Goal: Information Seeking & Learning: Learn about a topic

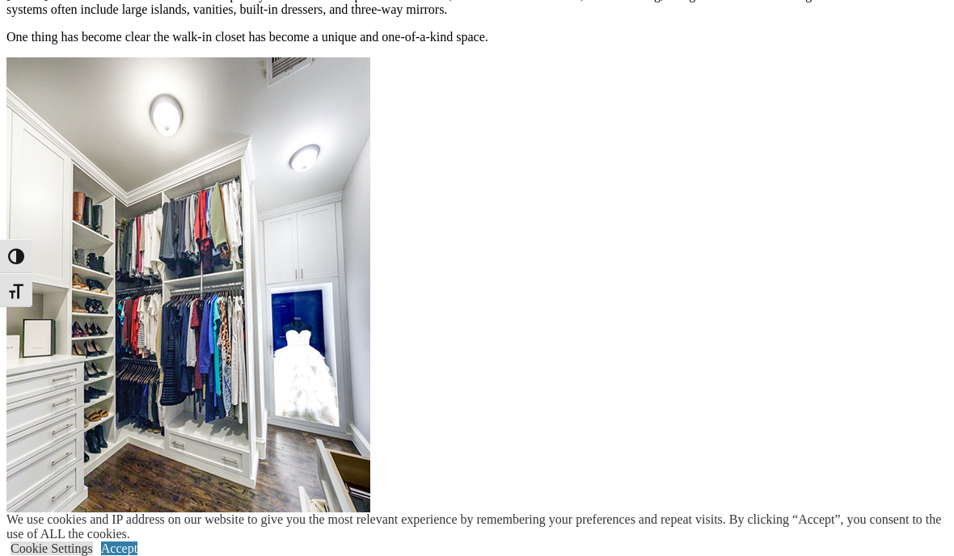
scroll to position [1976, 0]
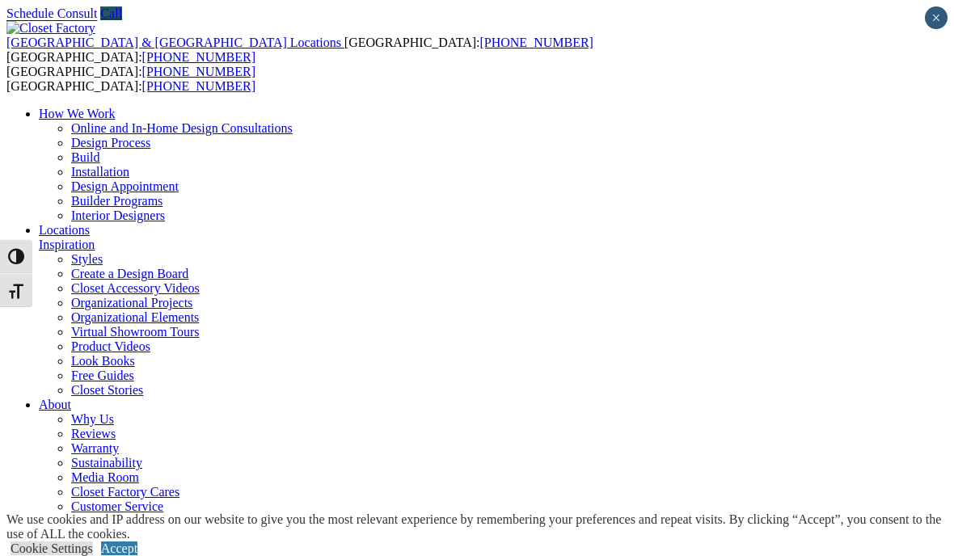
click at [691, 65] on div "[GEOGRAPHIC_DATA] & [GEOGRAPHIC_DATA] Locations [GEOGRAPHIC_DATA]: [PHONE_NUMBE…" at bounding box center [476, 310] width 941 height 579
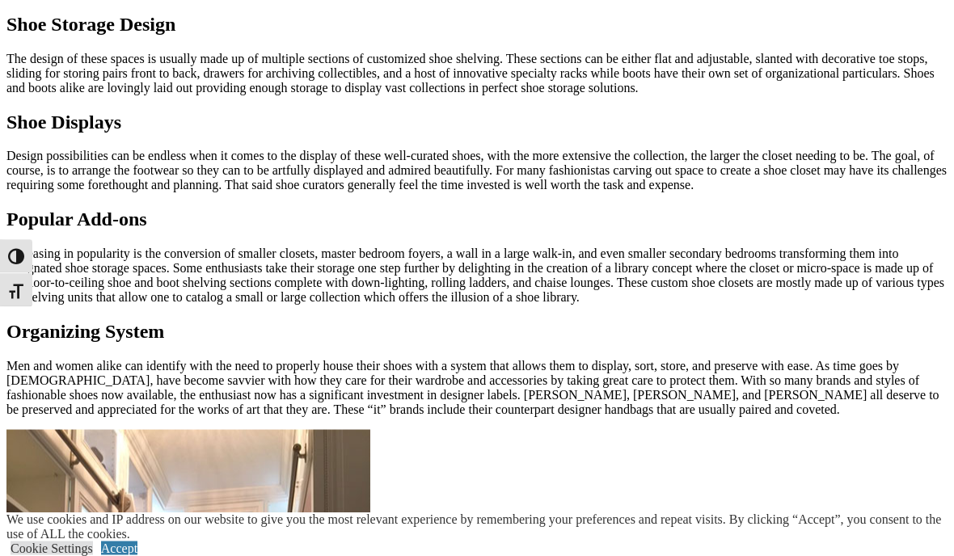
scroll to position [1207, 0]
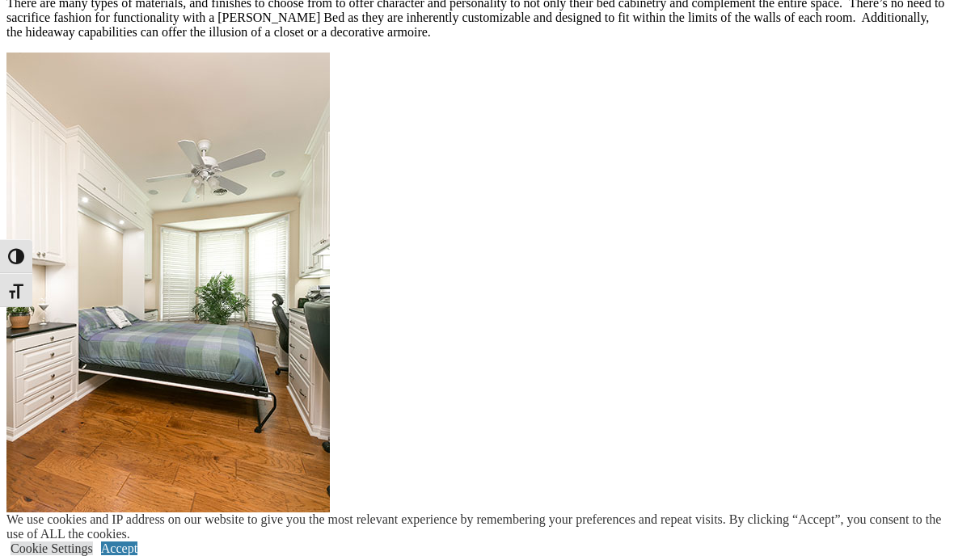
scroll to position [1631, 0]
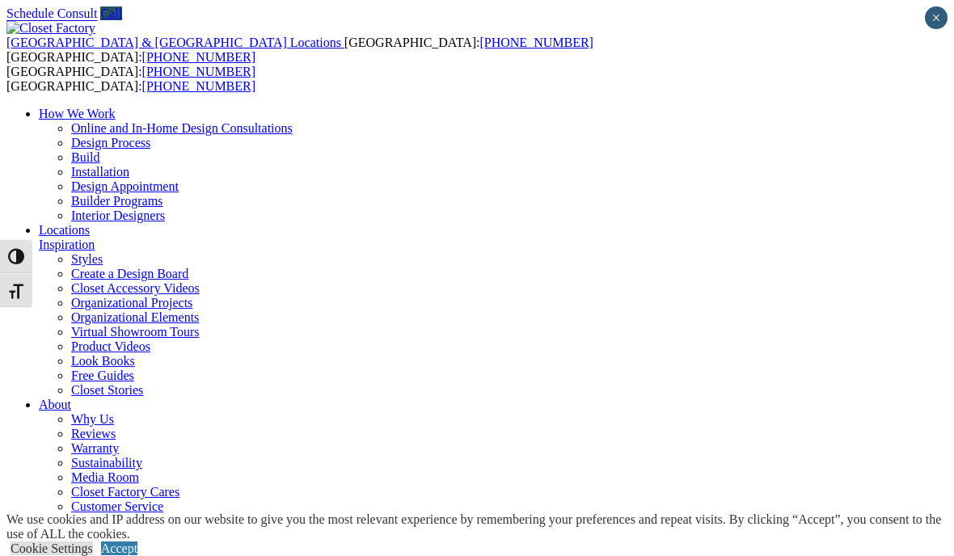
scroll to position [30, 0]
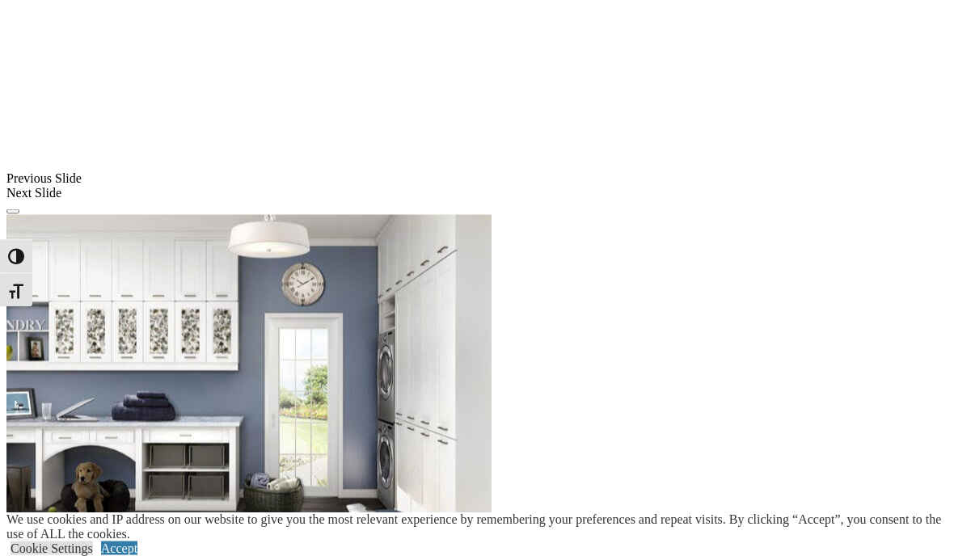
scroll to position [1302, 0]
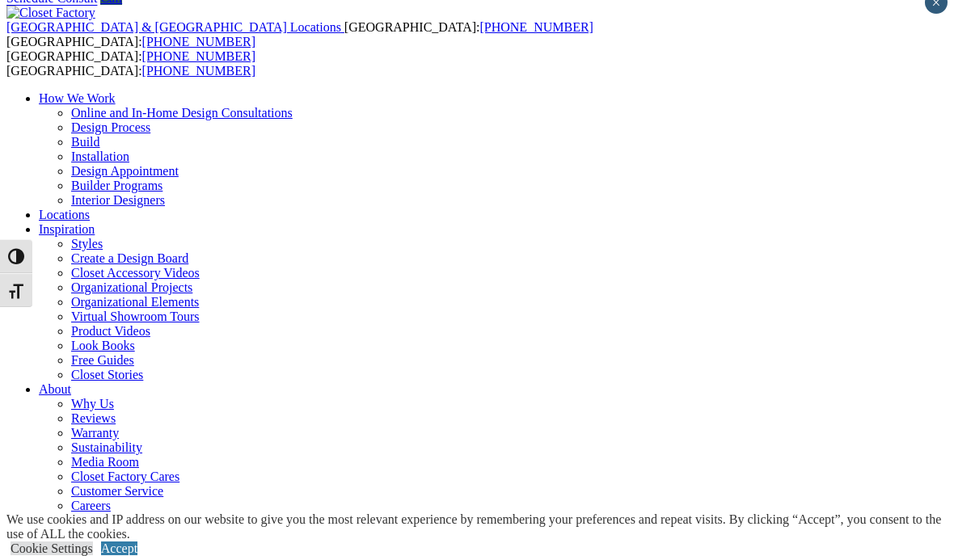
scroll to position [15, 0]
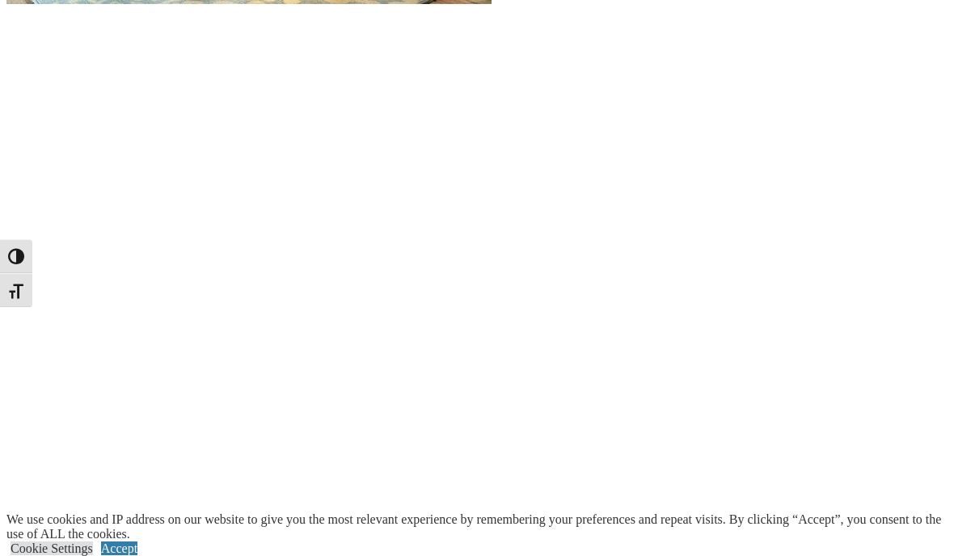
scroll to position [1930, 0]
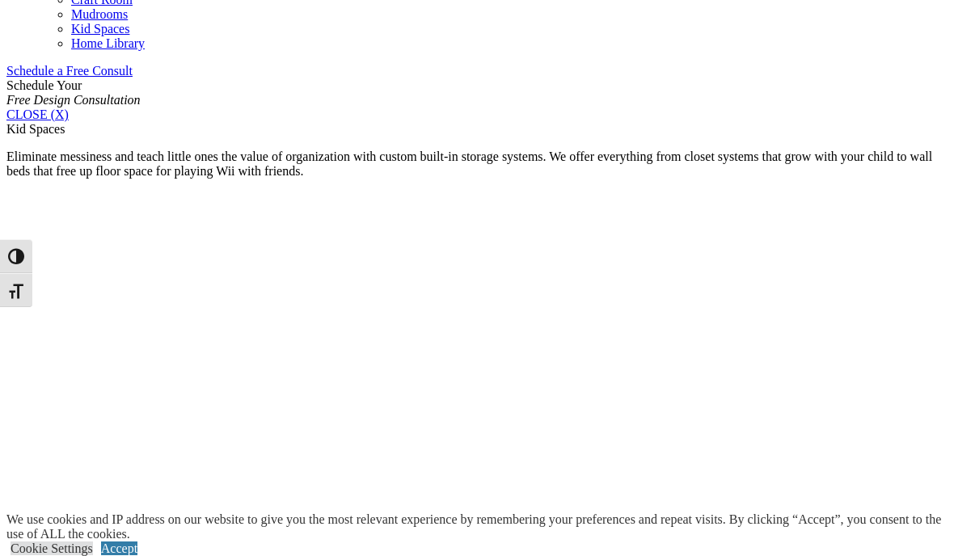
scroll to position [957, 0]
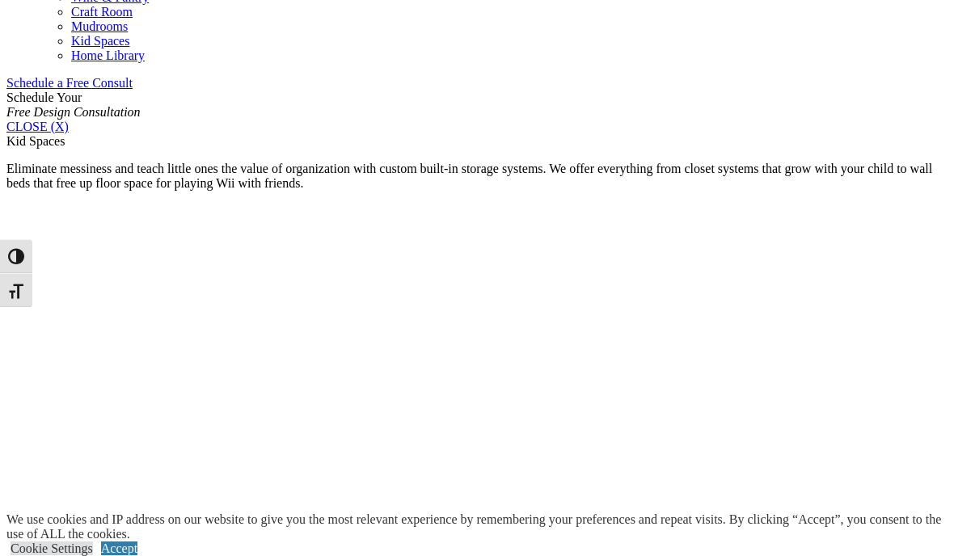
click at [128, 33] on link "Mudrooms" at bounding box center [99, 26] width 57 height 14
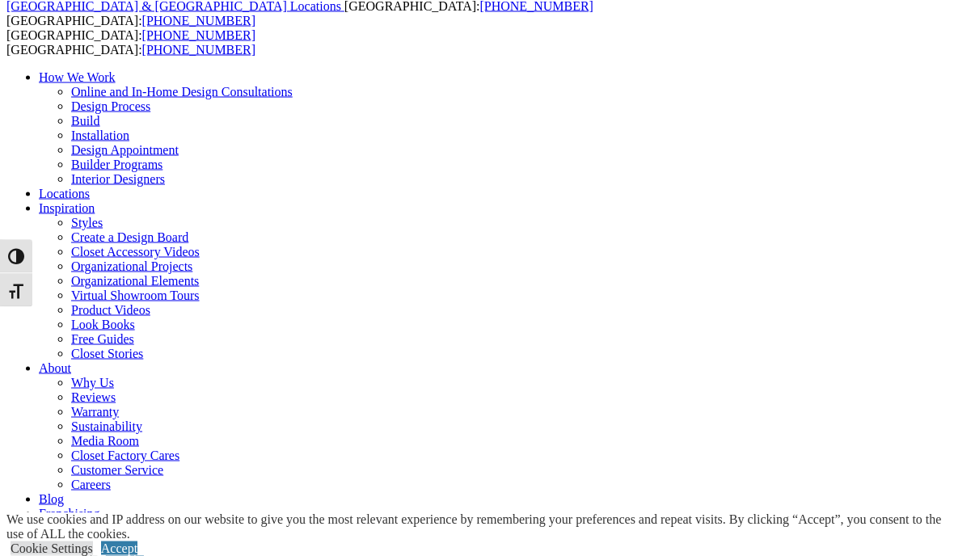
scroll to position [36, 0]
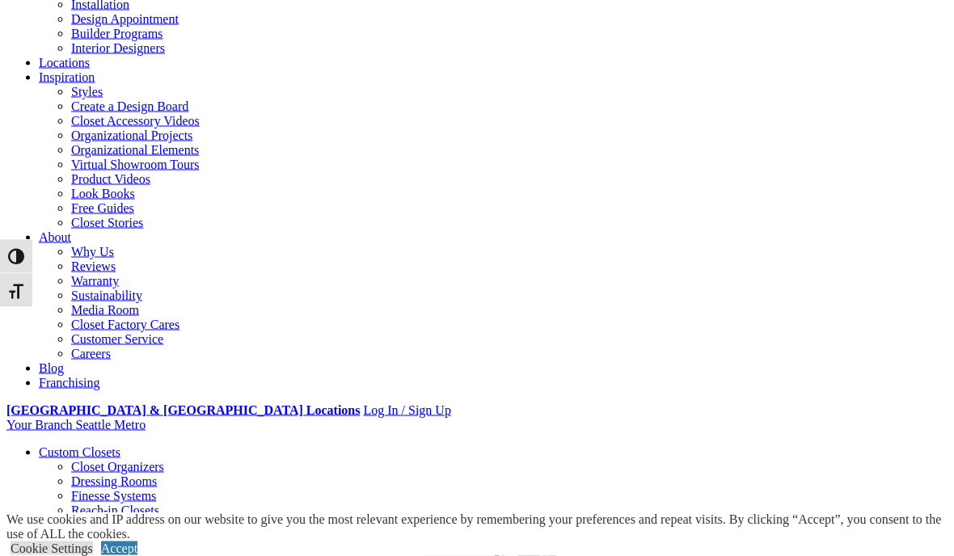
scroll to position [0, 0]
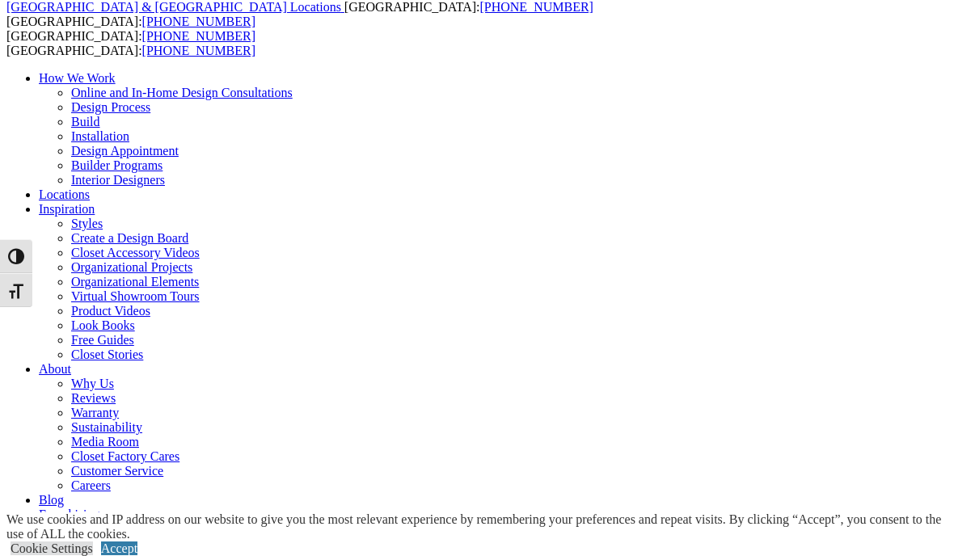
scroll to position [35, 0]
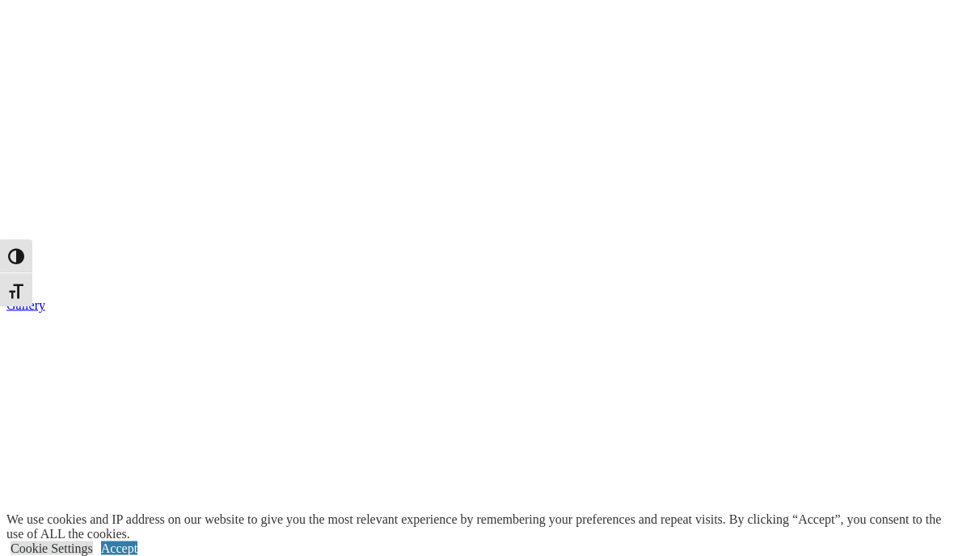
scroll to position [2490, 0]
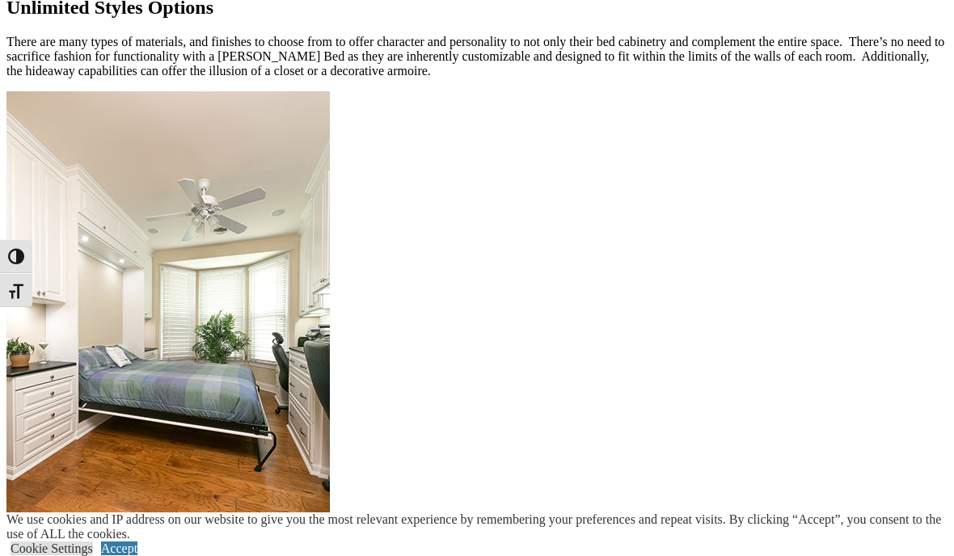
scroll to position [1564, 0]
